Goal: Task Accomplishment & Management: Use online tool/utility

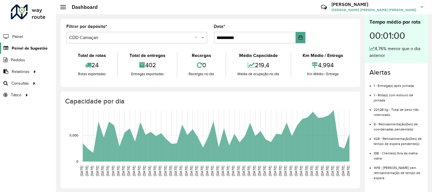
click at [26, 49] on span "Painel de Sugestão" at bounding box center [30, 48] width 36 height 6
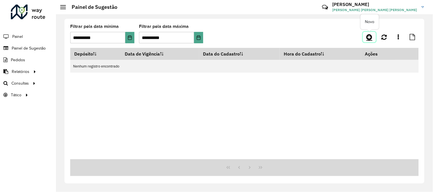
click at [373, 38] on link at bounding box center [369, 37] width 13 height 10
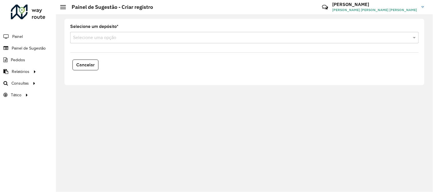
click at [277, 133] on div "Selecione um depósito * Selecione uma opção Cancelar" at bounding box center [244, 103] width 377 height 178
click at [156, 41] on div "Selecione uma opção" at bounding box center [244, 37] width 349 height 11
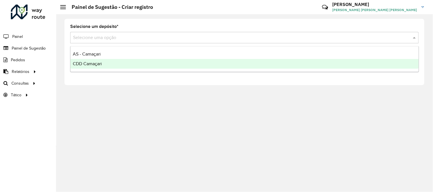
click at [83, 61] on span "CDD Camaçari" at bounding box center [87, 63] width 29 height 5
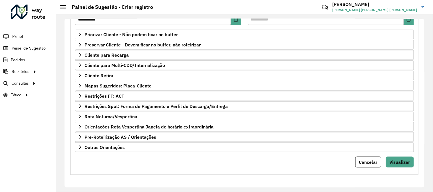
scroll to position [61, 0]
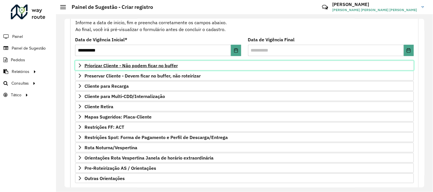
click at [172, 66] on span "Priorizar Cliente - Não podem ficar no buffer" at bounding box center [131, 65] width 93 height 5
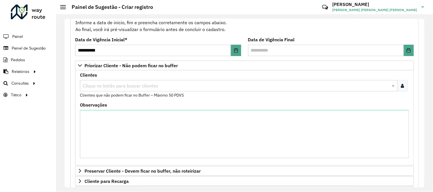
click at [403, 87] on icon at bounding box center [402, 86] width 3 height 5
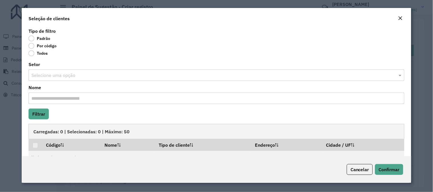
click at [35, 46] on label "Por código" at bounding box center [43, 46] width 28 height 6
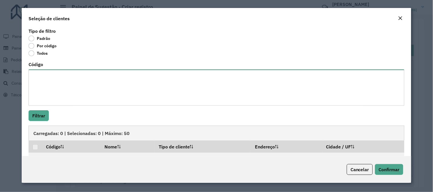
click at [55, 83] on textarea "Código" at bounding box center [217, 88] width 376 height 36
paste textarea "******** ******** ******** ******** ******** ******** ******** ******** *******…"
type textarea "******** ******** ******** ******** ******** ******** ******** ******** *******…"
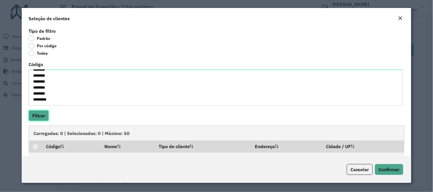
click at [41, 119] on button "Filtrar" at bounding box center [39, 116] width 20 height 11
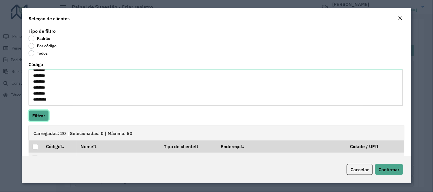
scroll to position [63, 0]
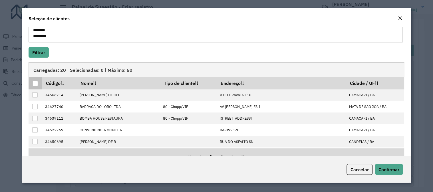
click at [36, 84] on div at bounding box center [35, 83] width 5 height 5
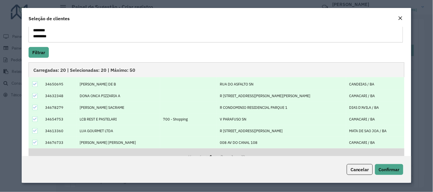
scroll to position [79, 0]
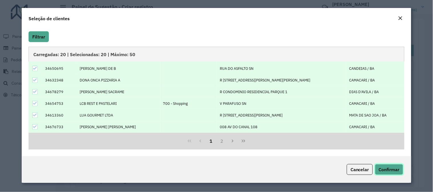
click at [391, 169] on span "Confirmar" at bounding box center [389, 170] width 21 height 6
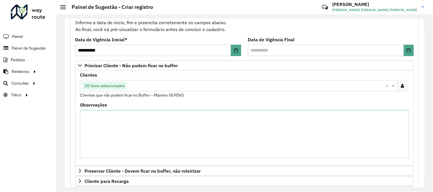
scroll to position [188, 0]
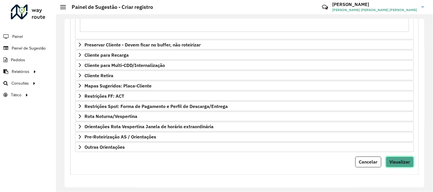
click at [396, 162] on span "Visualizar" at bounding box center [400, 163] width 21 height 6
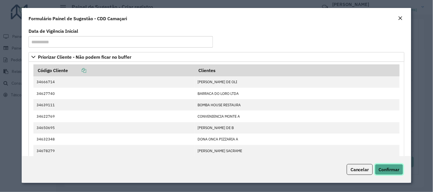
click at [392, 172] on span "Confirmar" at bounding box center [389, 170] width 21 height 6
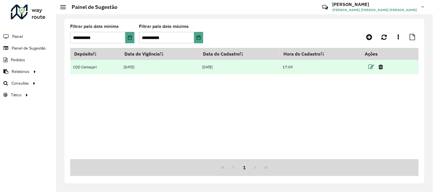
click at [374, 66] on icon at bounding box center [372, 67] width 6 height 6
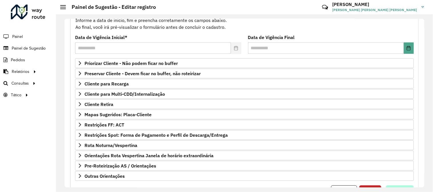
scroll to position [93, 0]
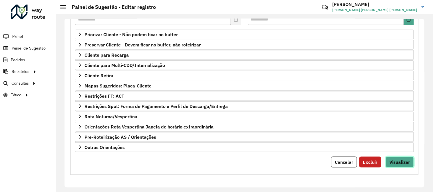
click at [402, 165] on span "Visualizar" at bounding box center [400, 163] width 21 height 6
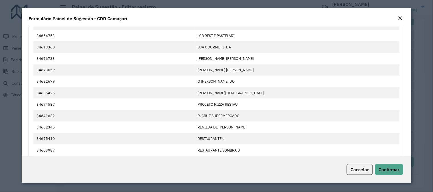
scroll to position [227, 0]
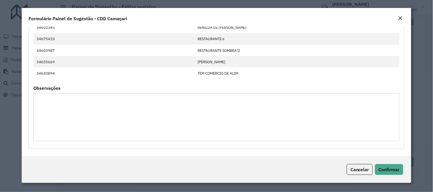
click at [393, 163] on div "Cancelar Confirmar" at bounding box center [217, 169] width 390 height 27
click at [393, 166] on button "Confirmar" at bounding box center [389, 169] width 28 height 11
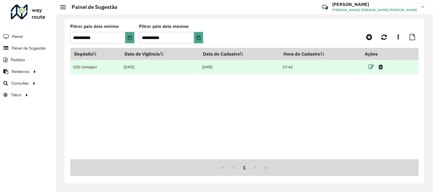
click at [370, 67] on icon at bounding box center [372, 67] width 6 height 6
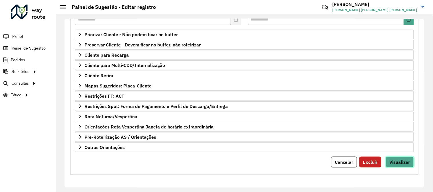
click at [392, 165] on form "**********" at bounding box center [244, 74] width 339 height 187
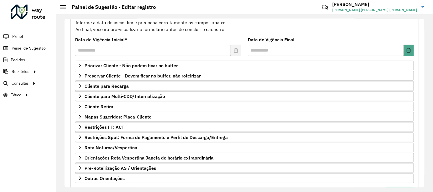
scroll to position [93, 0]
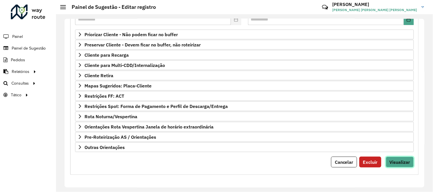
click at [398, 166] on button "Visualizar" at bounding box center [400, 162] width 28 height 11
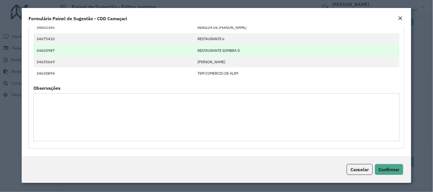
scroll to position [132, 0]
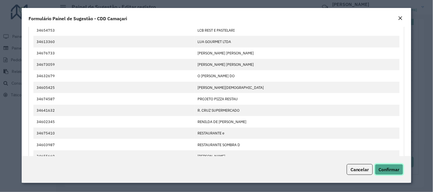
click at [396, 169] on span "Confirmar" at bounding box center [389, 170] width 21 height 6
